Goal: Transaction & Acquisition: Purchase product/service

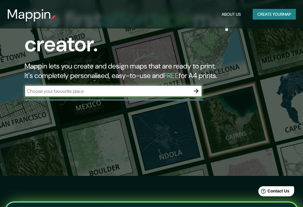
scroll to position [5, 0]
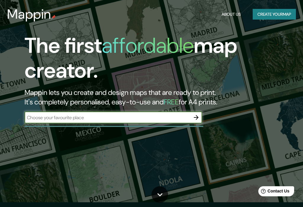
click at [199, 117] on icon "button" at bounding box center [196, 117] width 7 height 7
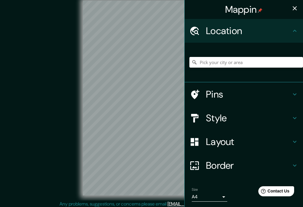
click at [38, 120] on div "© Mapbox © OpenStreetMap Improve this map" at bounding box center [151, 98] width 273 height 186
click at [264, 64] on input "Pick your city or area" at bounding box center [247, 62] width 114 height 11
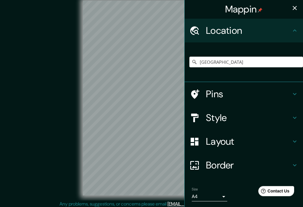
scroll to position [5, 0]
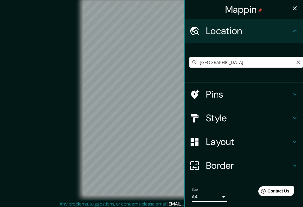
click at [262, 66] on input "[GEOGRAPHIC_DATA]" at bounding box center [247, 62] width 114 height 11
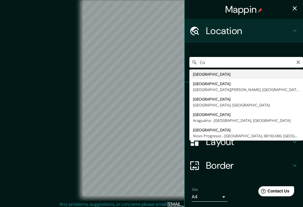
type input "C"
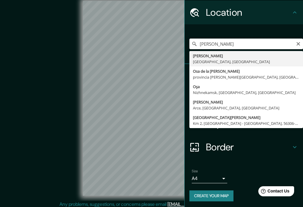
scroll to position [18, 0]
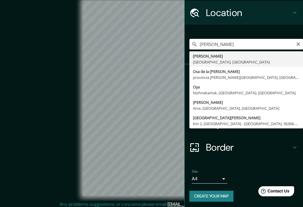
type input "[GEOGRAPHIC_DATA], [GEOGRAPHIC_DATA], [GEOGRAPHIC_DATA]"
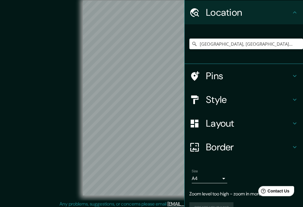
scroll to position [5, 0]
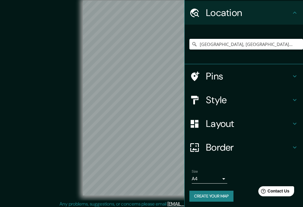
click at [294, 74] on icon at bounding box center [294, 76] width 7 height 7
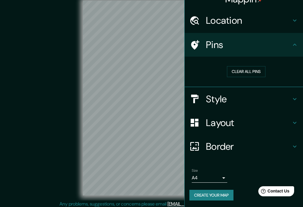
scroll to position [9, 0]
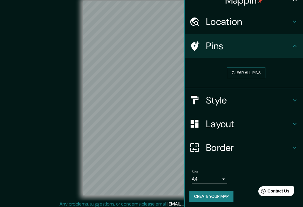
click at [288, 17] on h4 "Location" at bounding box center [248, 22] width 85 height 12
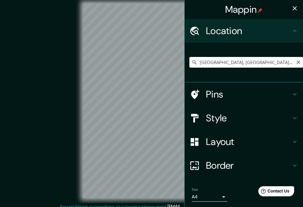
scroll to position [0, 0]
click at [295, 7] on icon "button" at bounding box center [294, 8] width 7 height 7
